Goal: Submit feedback/report problem

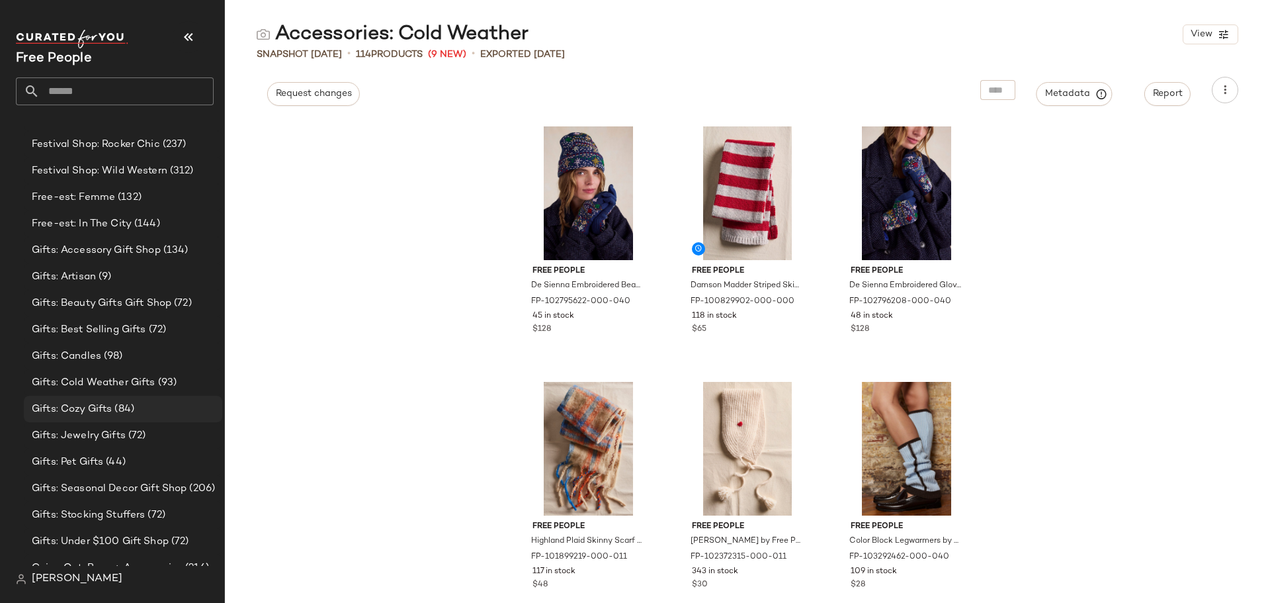
scroll to position [2171, 0]
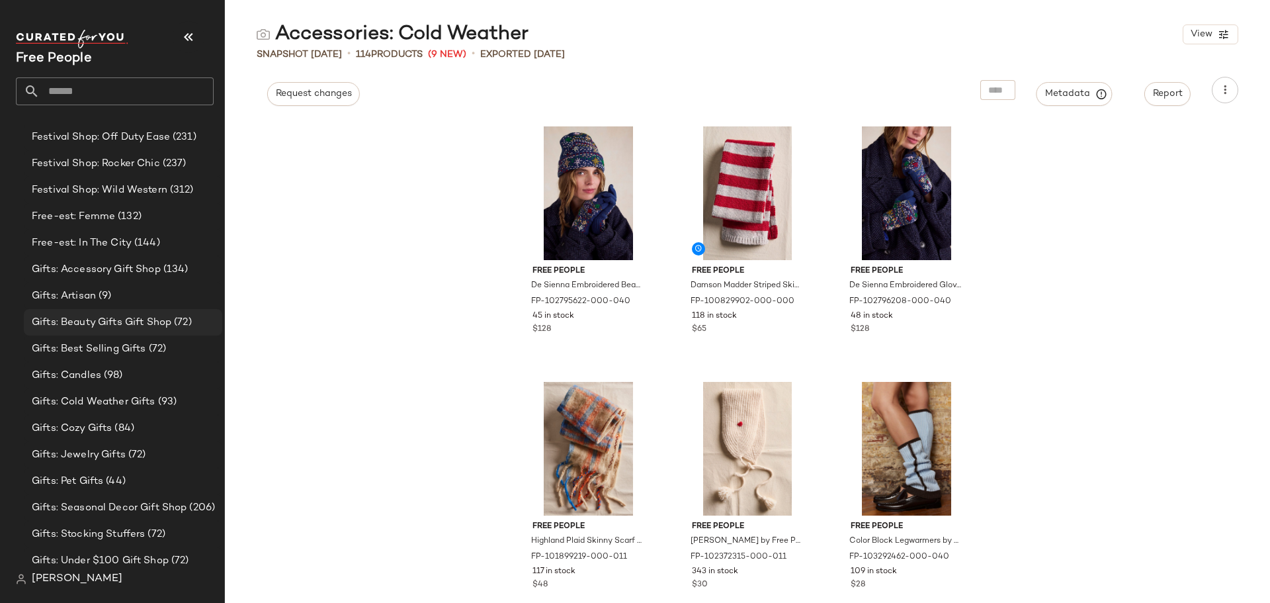
click at [151, 330] on div "Gifts: Beauty Gifts Gift Shop (72)" at bounding box center [123, 322] width 199 height 26
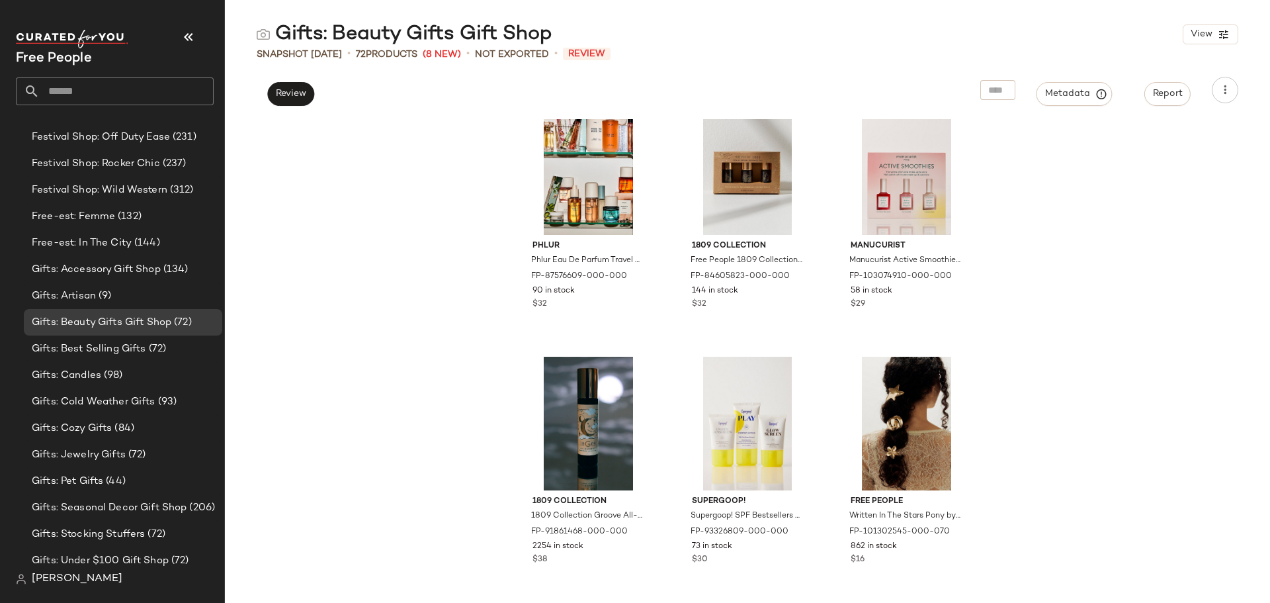
scroll to position [1863, 0]
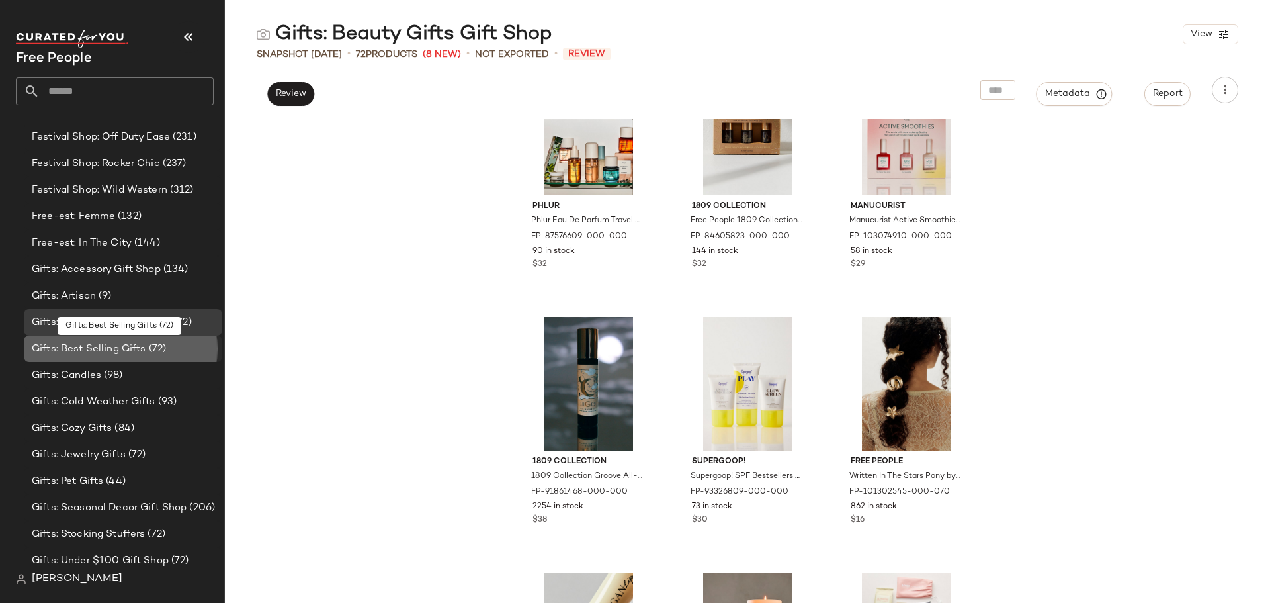
click at [91, 359] on div "Gifts: Best Selling Gifts (72)" at bounding box center [123, 348] width 199 height 26
click at [90, 351] on span "Gifts: Best Selling Gifts" at bounding box center [89, 348] width 114 height 15
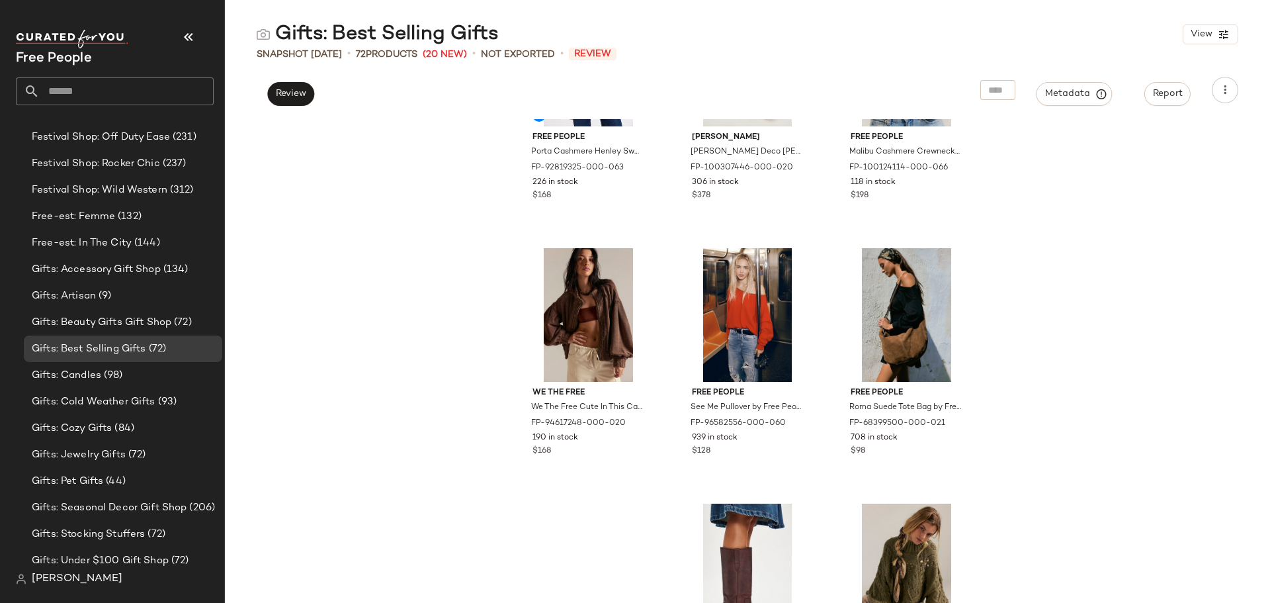
scroll to position [2459, 0]
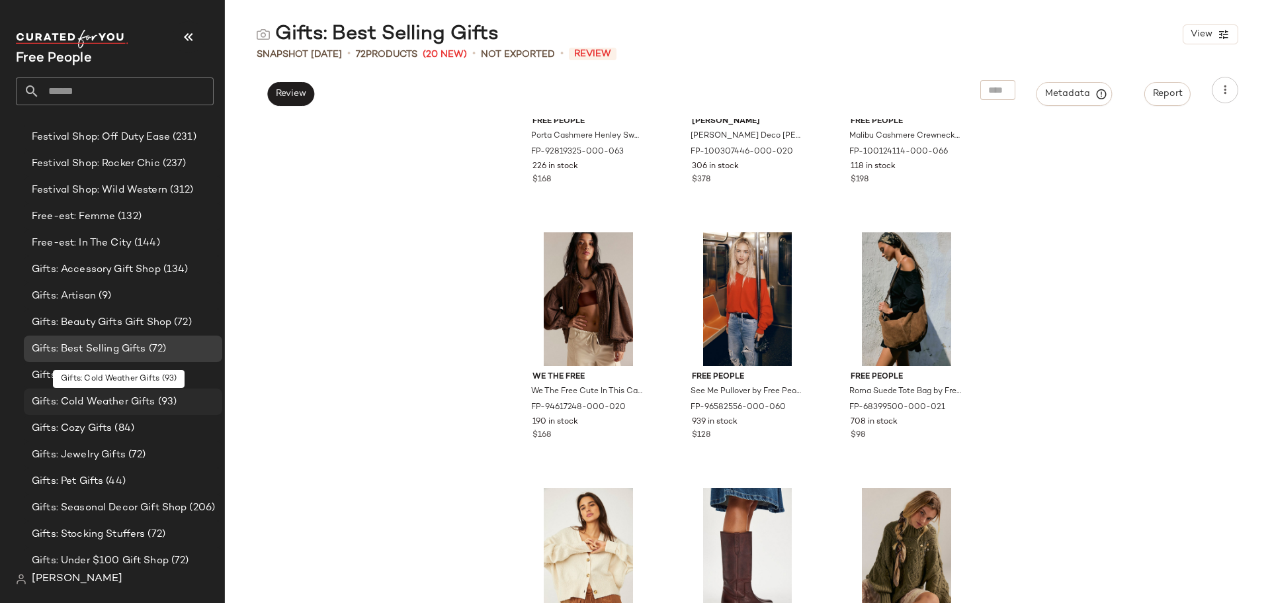
click at [164, 406] on span "(93)" at bounding box center [166, 401] width 22 height 15
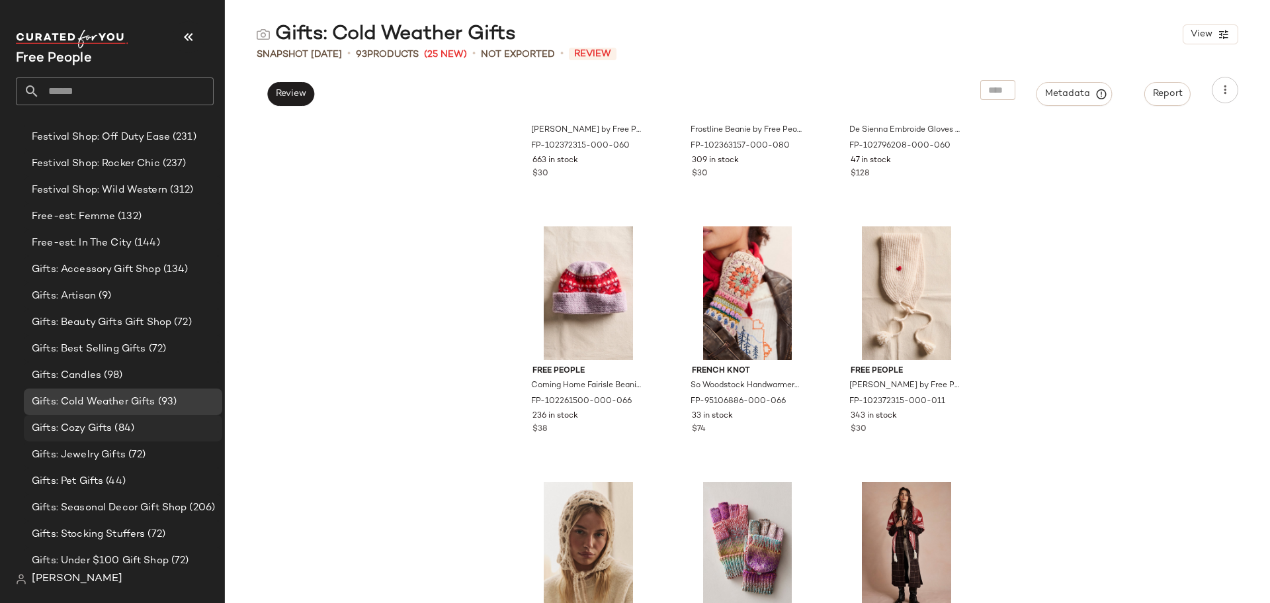
scroll to position [1202, 0]
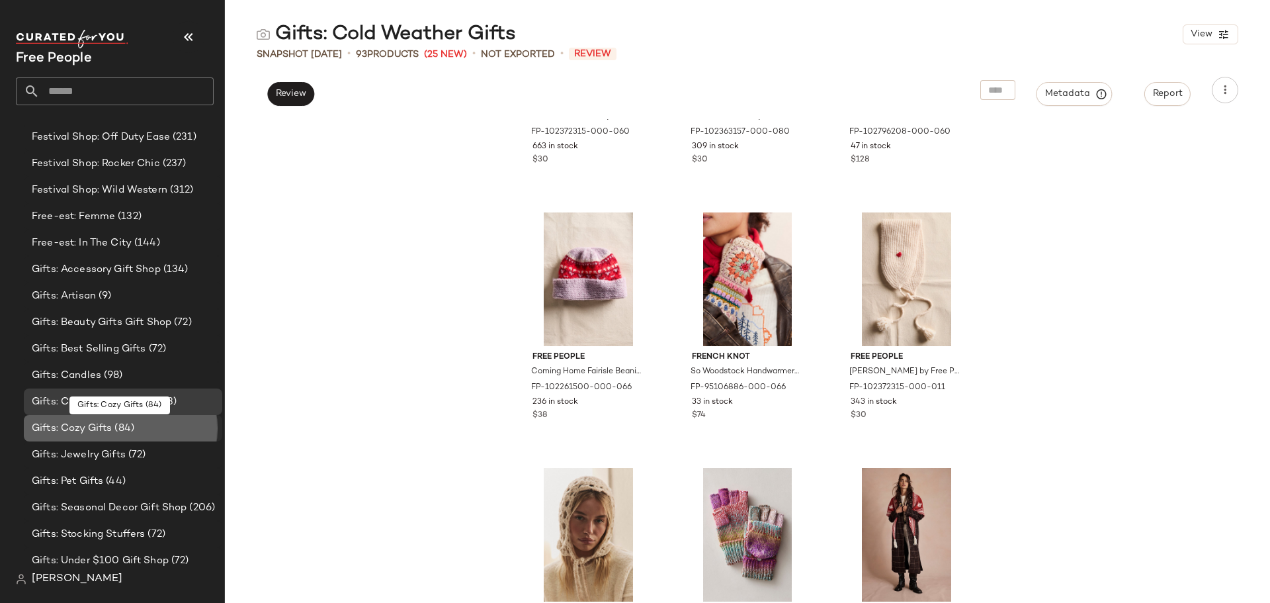
click at [125, 431] on span "(84)" at bounding box center [123, 428] width 22 height 15
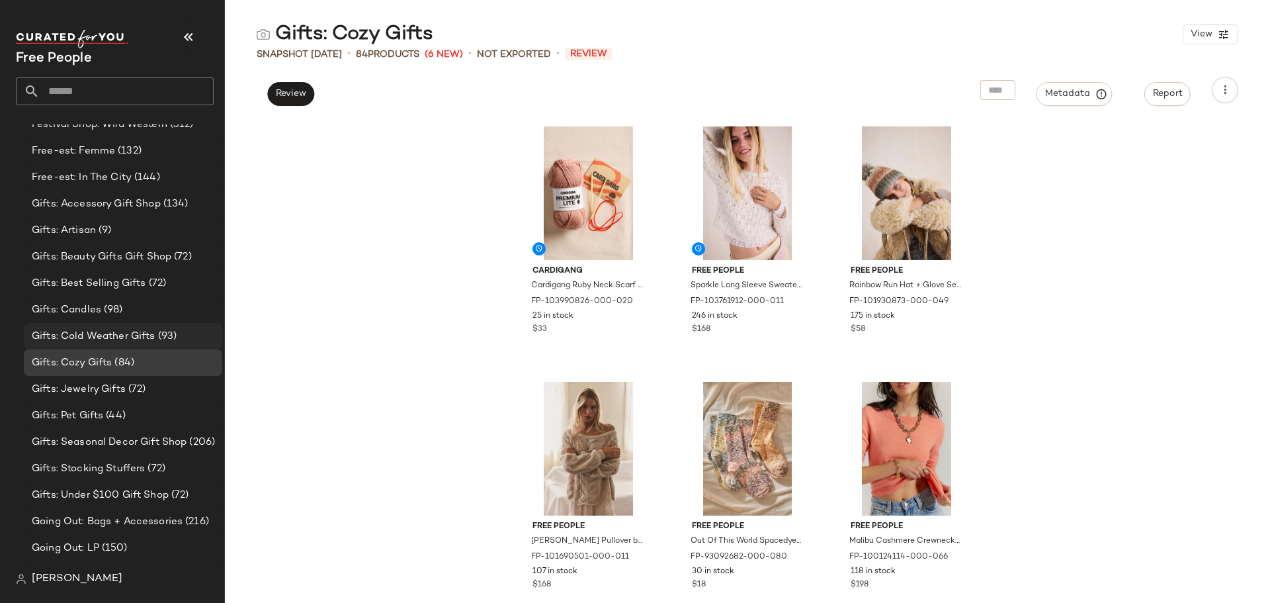
scroll to position [2237, 0]
click at [138, 416] on div "Gifts: Pet Gifts (44)" at bounding box center [122, 415] width 189 height 15
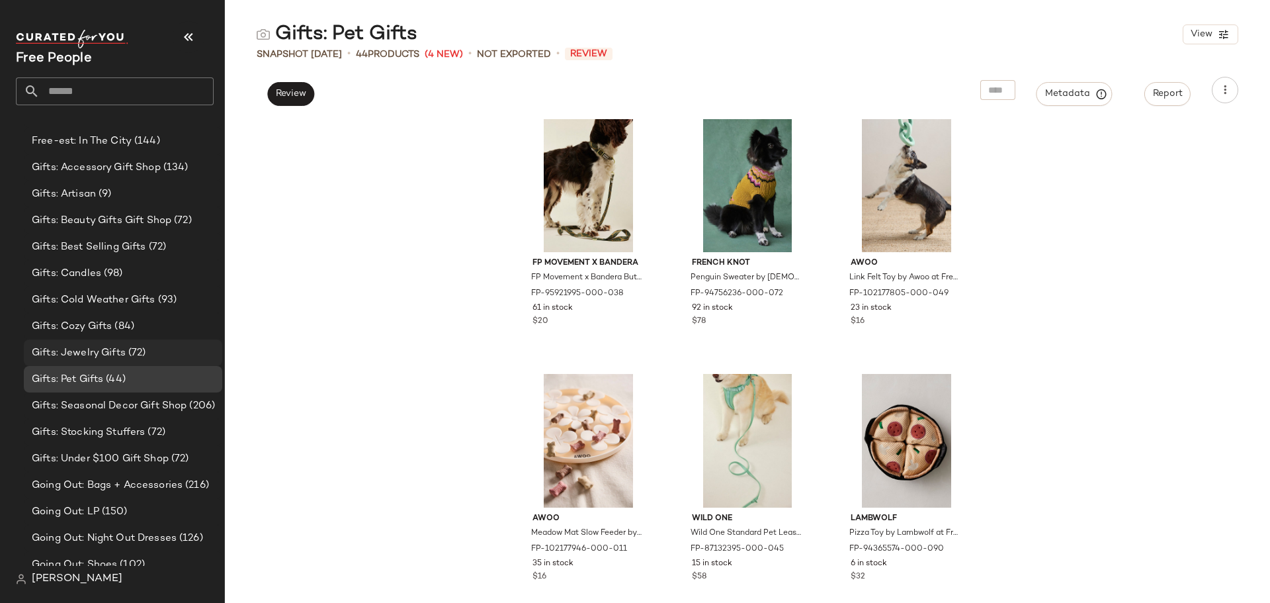
scroll to position [2303, 0]
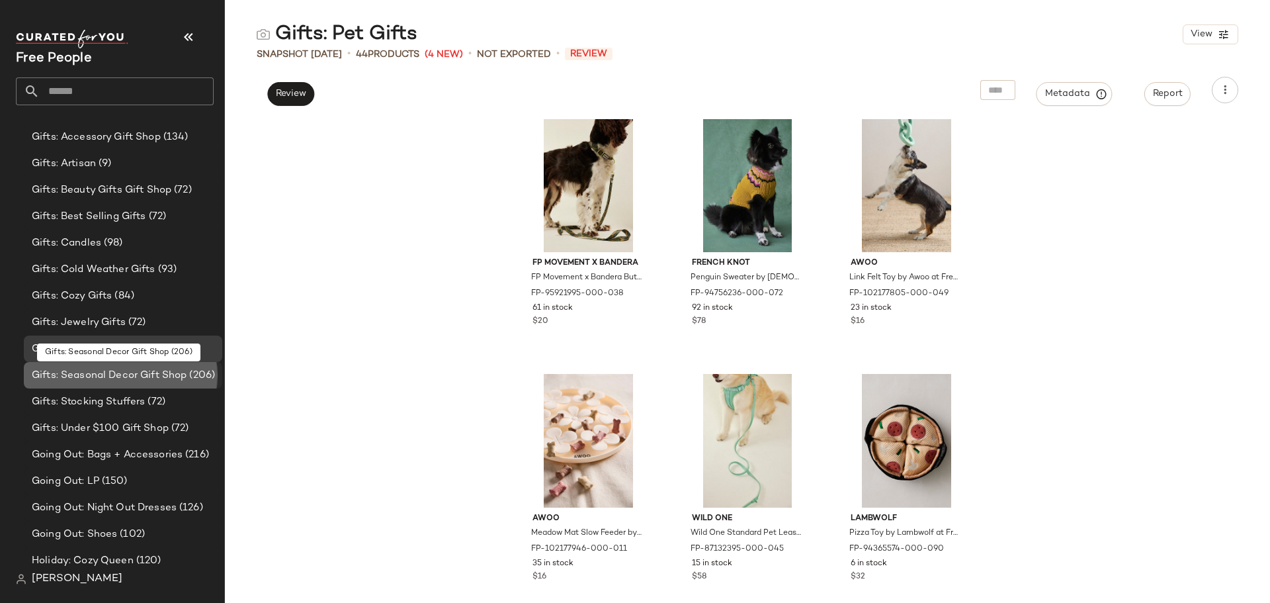
click at [92, 376] on span "Gifts: Seasonal Decor Gift Shop" at bounding box center [109, 375] width 155 height 15
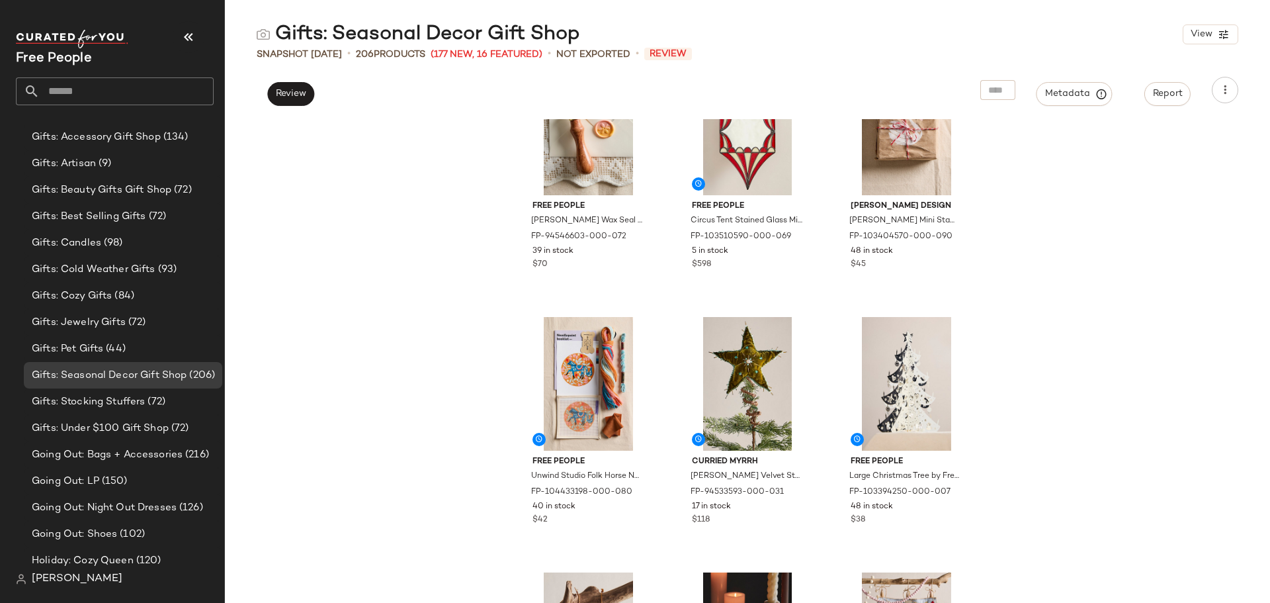
scroll to position [1930, 0]
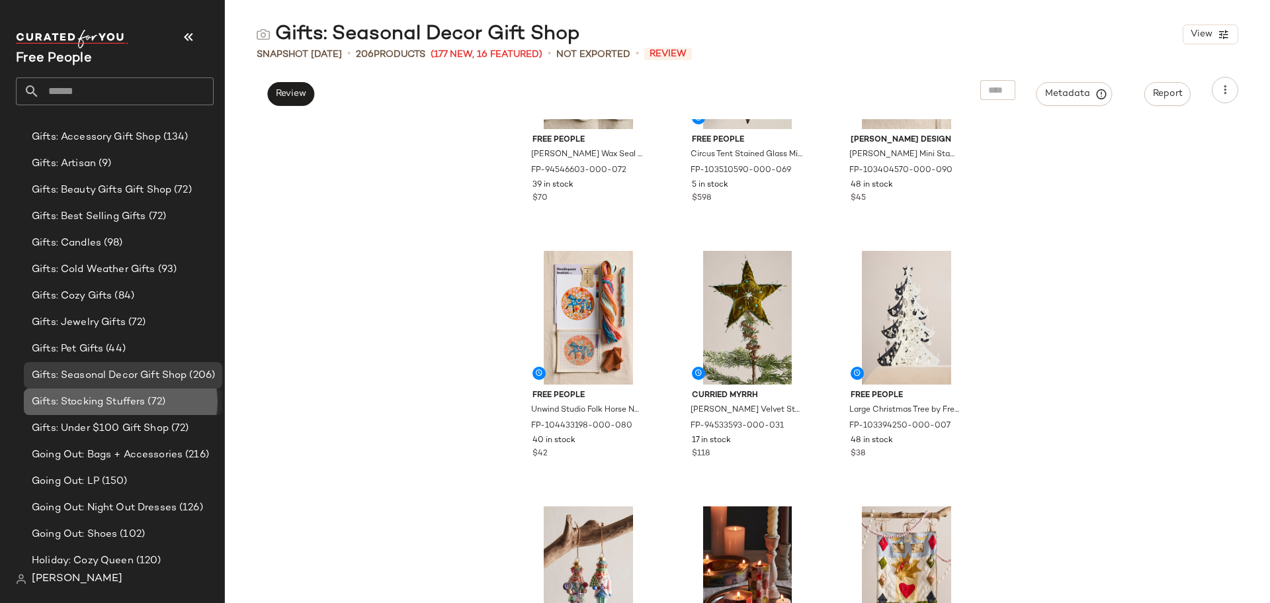
click at [126, 410] on div "Gifts: Stocking Stuffers (72)" at bounding box center [123, 401] width 199 height 26
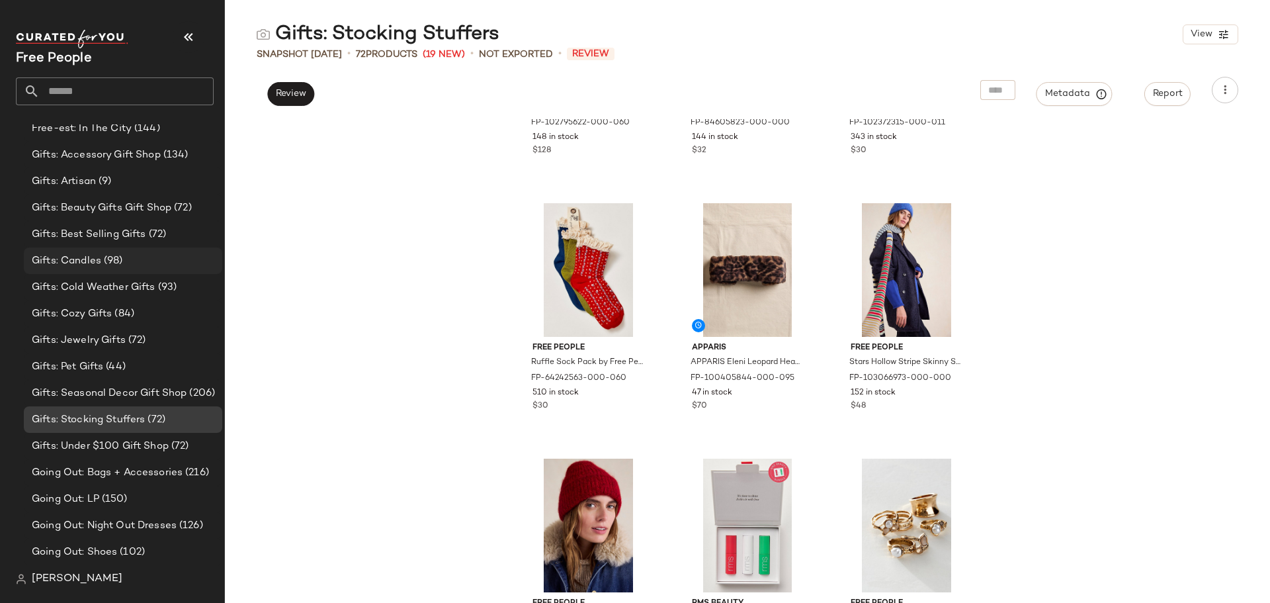
scroll to position [2237, 0]
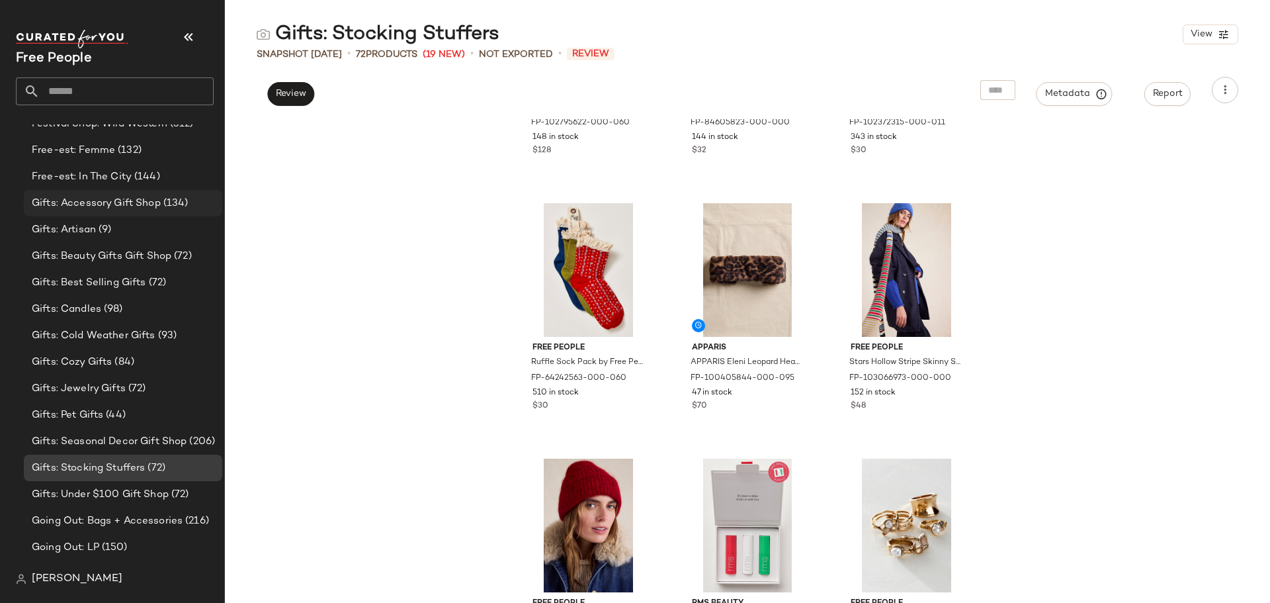
click at [161, 207] on span "(134)" at bounding box center [175, 203] width 28 height 15
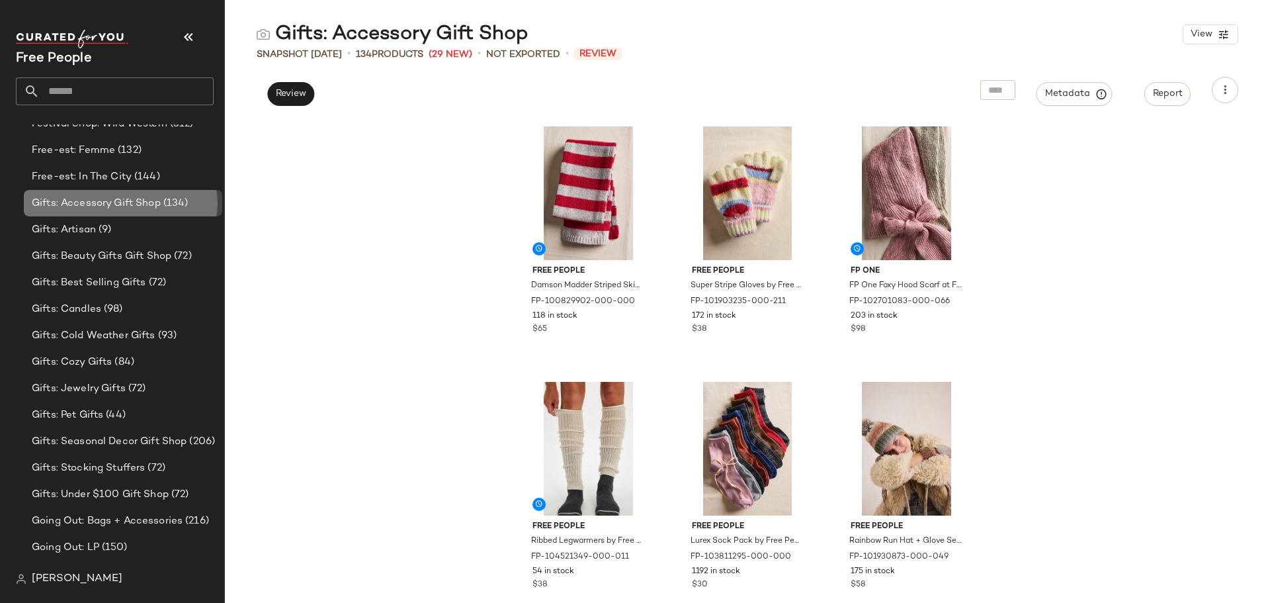
click at [138, 200] on span "Gifts: Accessory Gift Shop" at bounding box center [96, 203] width 129 height 15
click at [287, 94] on span "Review" at bounding box center [290, 94] width 31 height 11
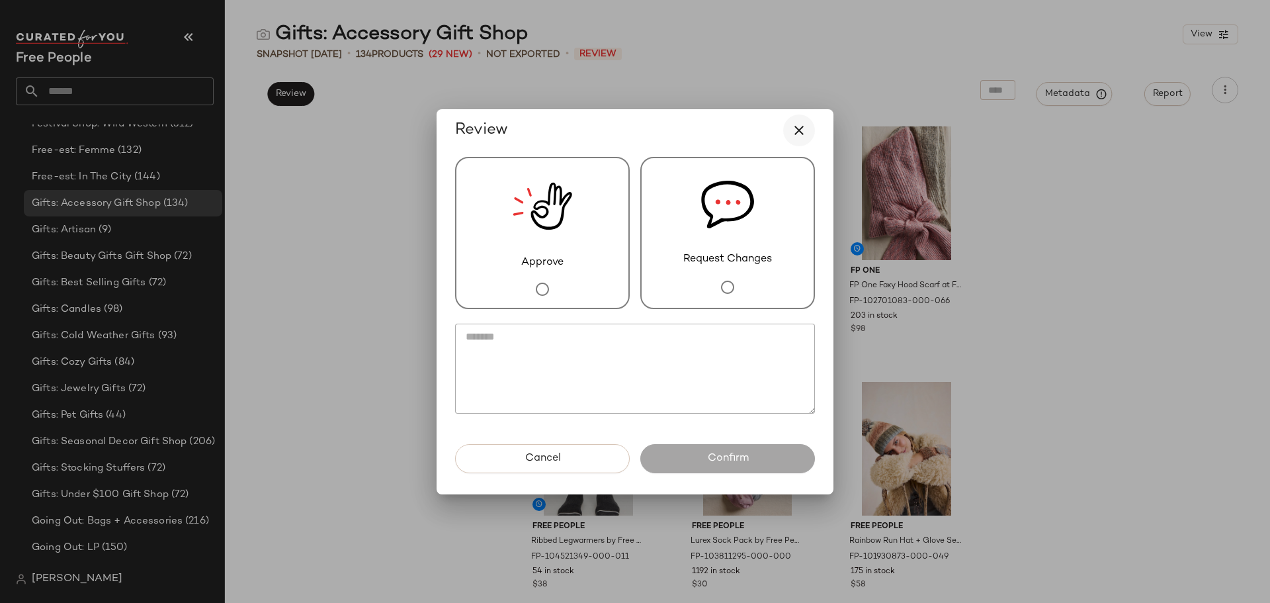
click at [801, 125] on icon "button" at bounding box center [799, 130] width 16 height 16
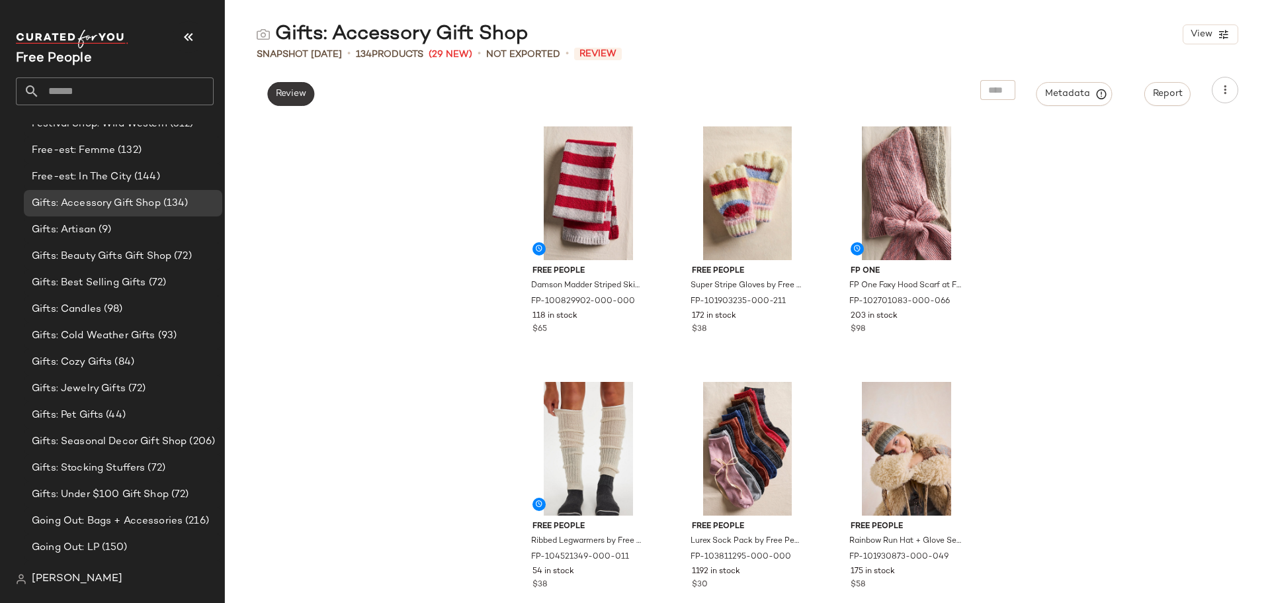
click at [304, 92] on span "Review" at bounding box center [290, 94] width 31 height 11
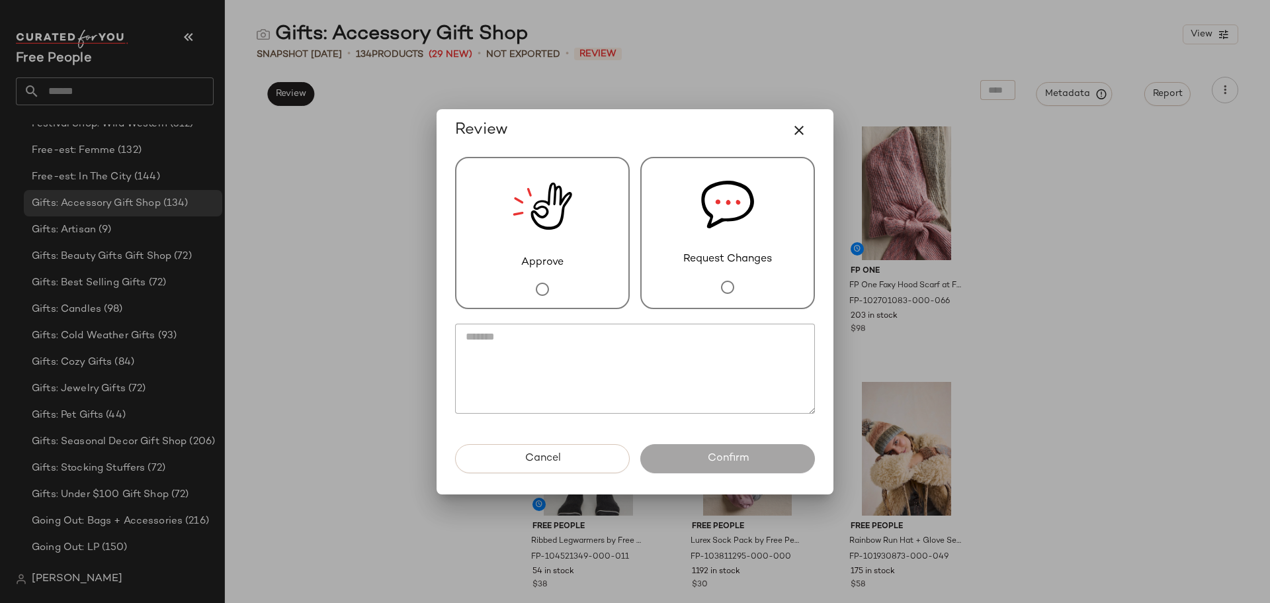
drag, startPoint x: 763, startPoint y: 259, endPoint x: 729, endPoint y: 335, distance: 83.5
click at [762, 259] on span "Request Changes" at bounding box center [728, 259] width 89 height 16
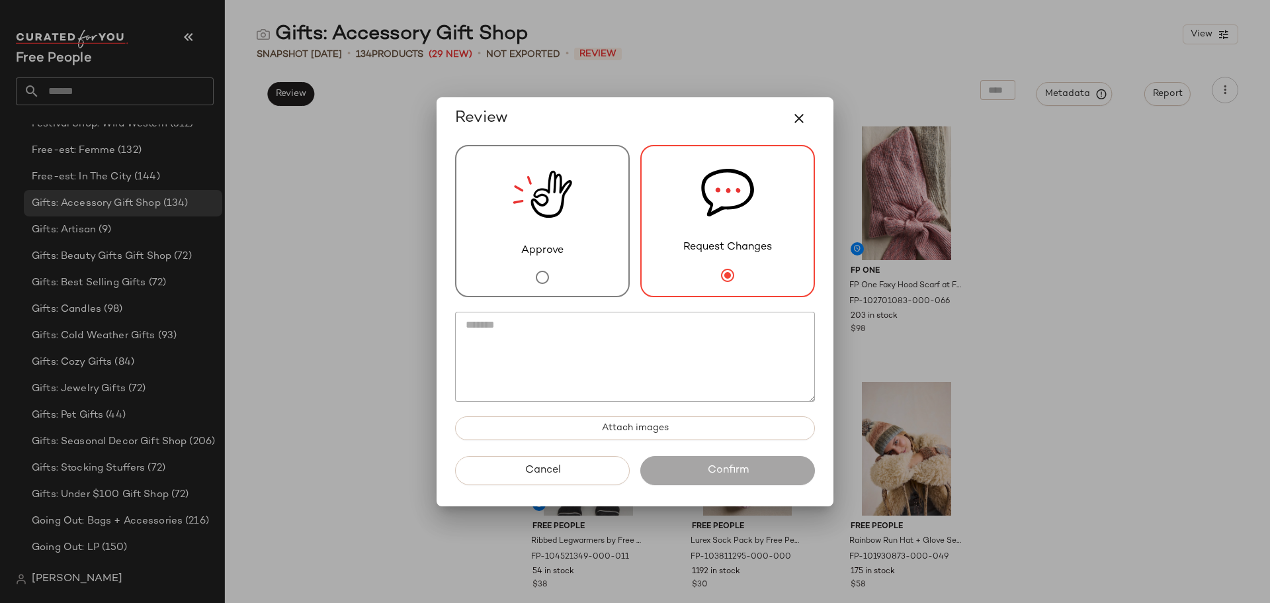
click at [718, 355] on textarea at bounding box center [635, 357] width 360 height 90
paste textarea "**********"
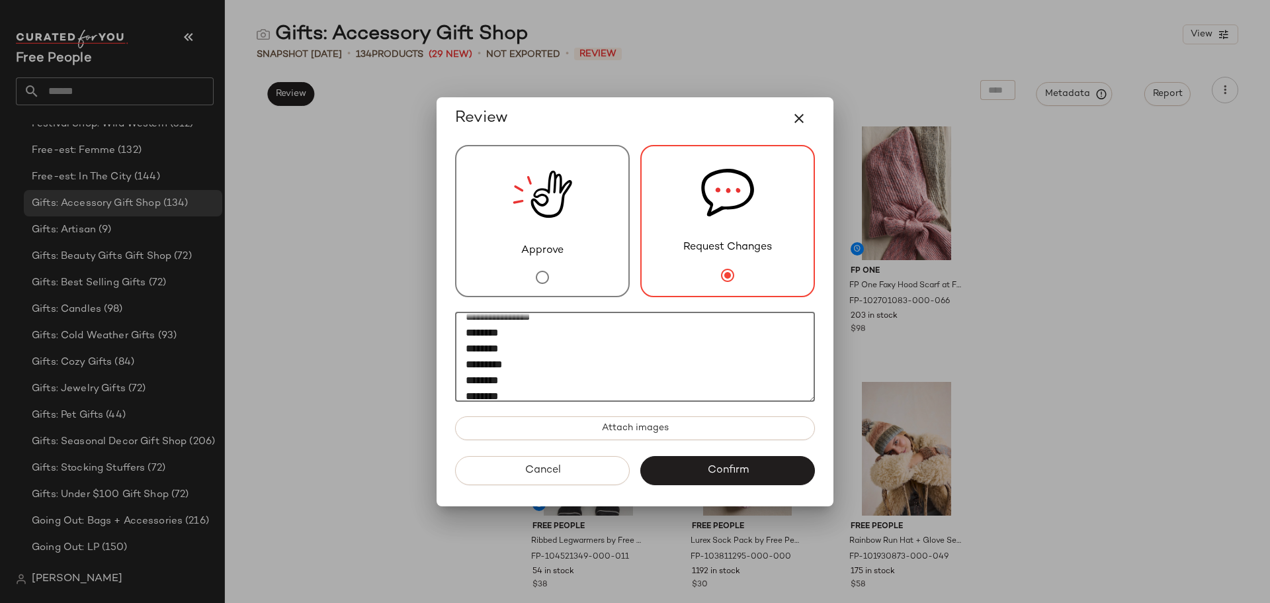
scroll to position [132, 0]
click at [464, 382] on textarea "**********" at bounding box center [635, 357] width 360 height 90
type textarea "**********"
click at [734, 480] on button "Confirm" at bounding box center [728, 470] width 175 height 29
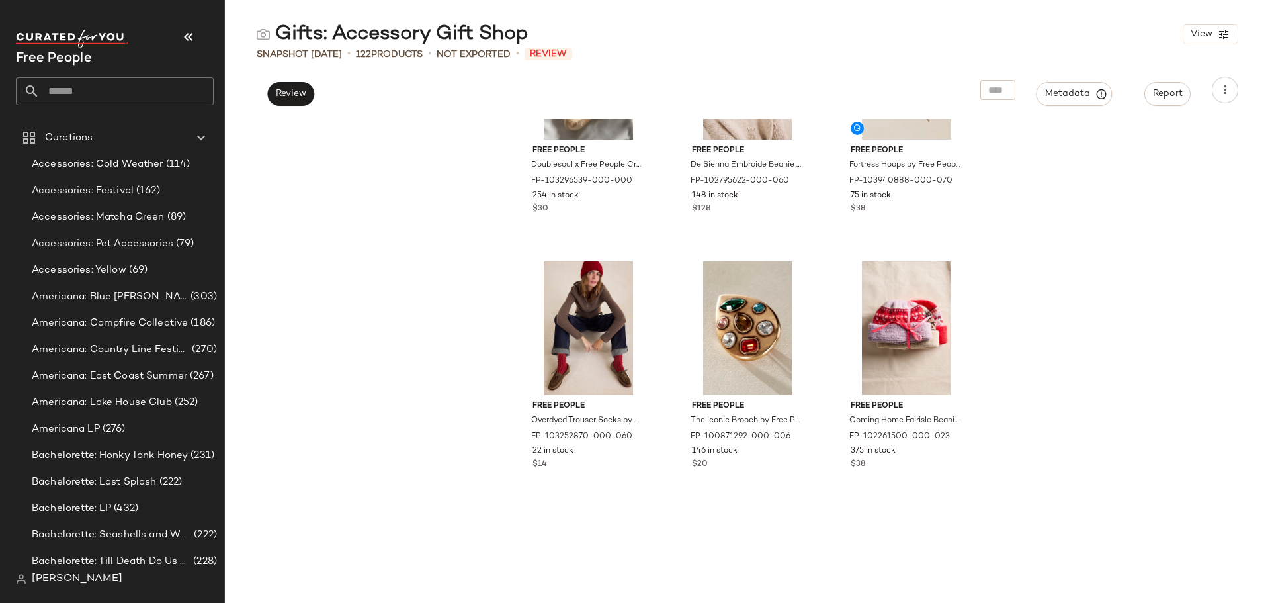
scroll to position [1930, 0]
